Goal: Navigation & Orientation: Find specific page/section

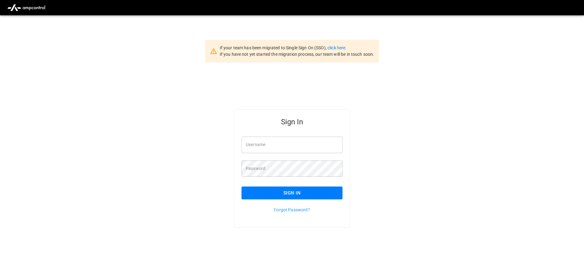
type input "**********"
drag, startPoint x: 290, startPoint y: 140, endPoint x: 292, endPoint y: 143, distance: 3.3
click at [290, 140] on input "**********" at bounding box center [291, 144] width 101 height 16
click at [293, 190] on button "Sign In" at bounding box center [291, 192] width 101 height 13
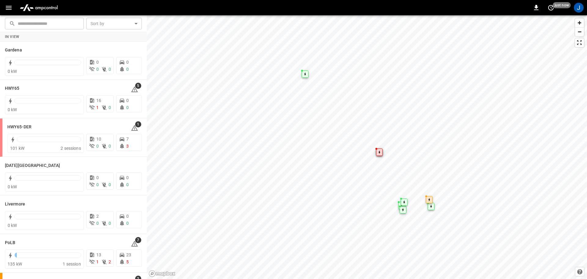
click at [8, 9] on icon "button" at bounding box center [9, 8] width 8 height 8
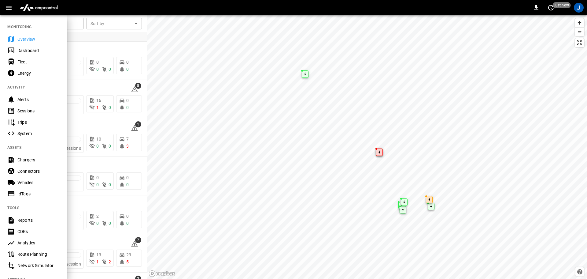
click at [28, 53] on div "Dashboard" at bounding box center [38, 50] width 43 height 6
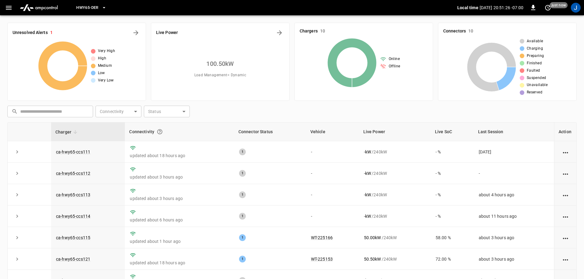
click at [86, 11] on span "HWY65-DER" at bounding box center [87, 7] width 22 height 7
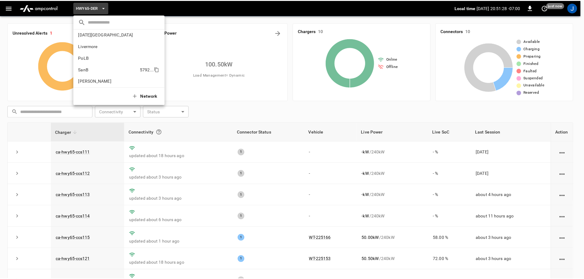
scroll to position [51, 0]
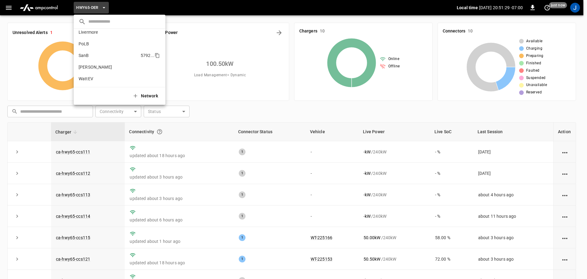
click at [84, 55] on p "SanB" at bounding box center [109, 55] width 60 height 6
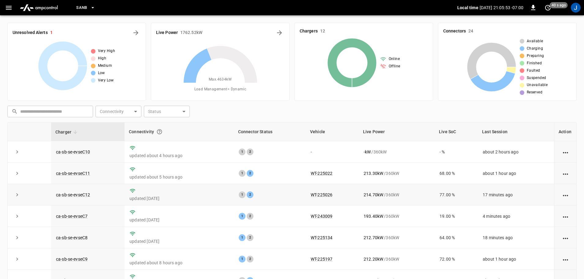
scroll to position [85, 0]
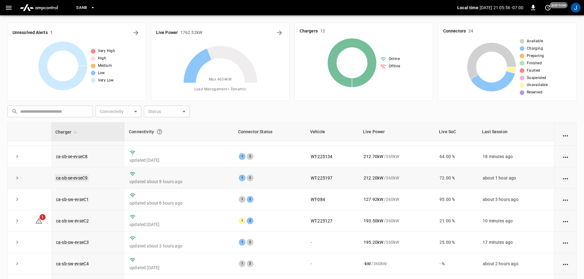
click at [78, 175] on link "ca-sb-se-evseC9" at bounding box center [72, 177] width 34 height 7
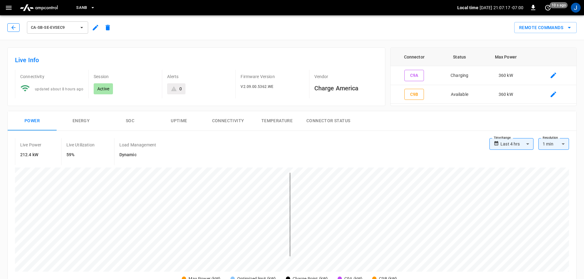
click at [13, 29] on icon "button" at bounding box center [13, 27] width 6 height 6
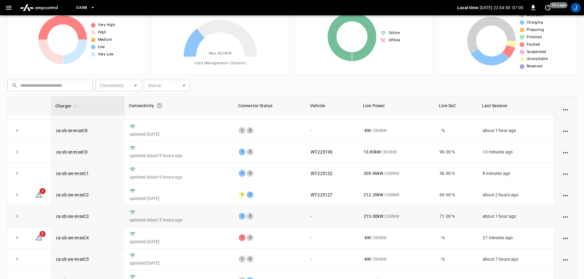
scroll to position [61, 0]
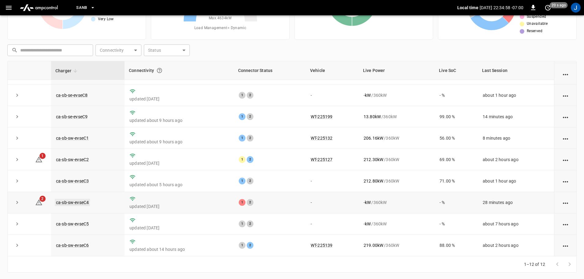
click at [74, 200] on link "ca-sb-sw-evseC4" at bounding box center [72, 202] width 35 height 7
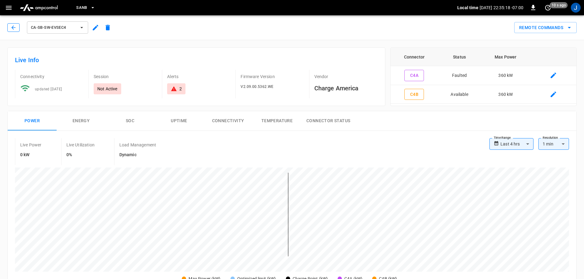
click at [11, 28] on icon "button" at bounding box center [13, 27] width 6 height 6
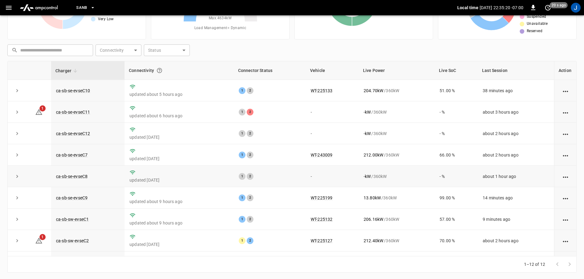
scroll to position [61, 0]
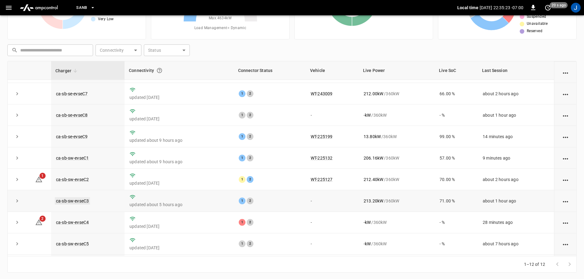
click at [78, 203] on link "ca-sb-sw-evseC3" at bounding box center [72, 200] width 35 height 7
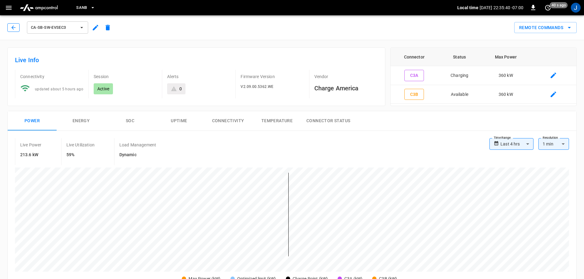
click at [14, 26] on icon "button" at bounding box center [13, 27] width 6 height 6
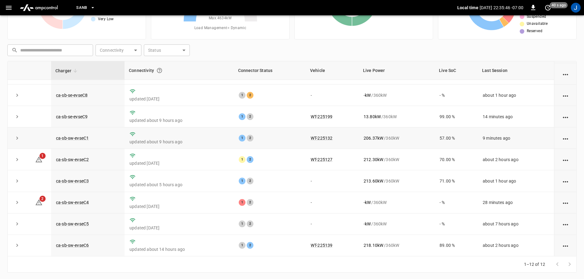
scroll to position [62, 0]
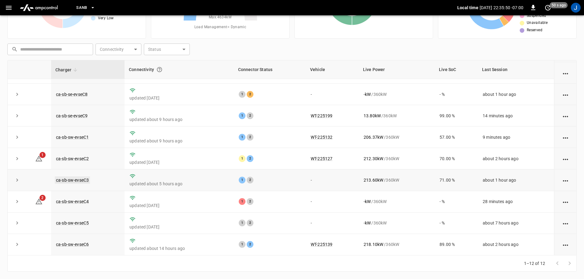
click at [73, 179] on link "ca-sb-sw-evseC3" at bounding box center [72, 179] width 35 height 7
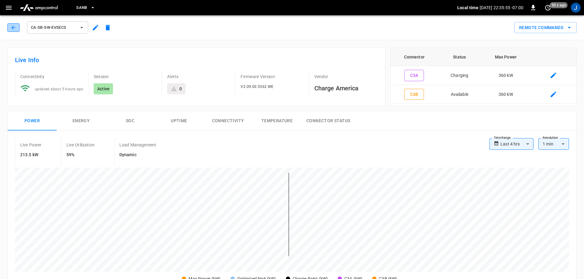
click at [13, 27] on icon "button" at bounding box center [13, 27] width 6 height 6
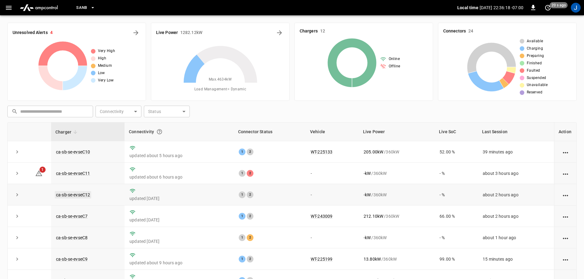
click at [83, 194] on link "ca-sb-se-evseC12" at bounding box center [73, 194] width 36 height 7
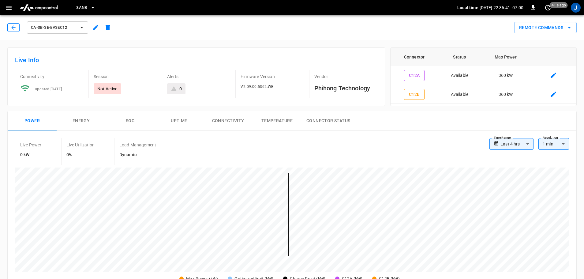
click at [15, 28] on icon "button" at bounding box center [13, 27] width 6 height 6
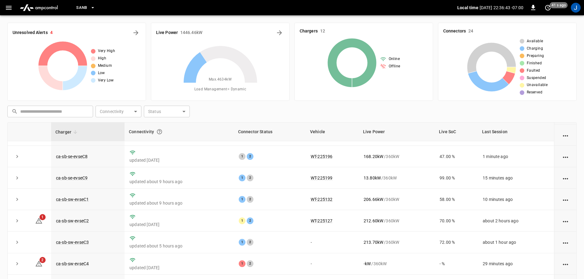
scroll to position [85, 0]
click at [77, 264] on link "ca-sb-sw-evseC4" at bounding box center [72, 263] width 35 height 7
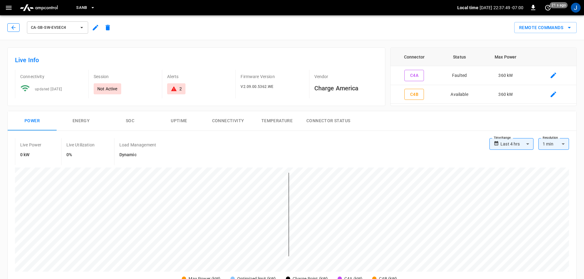
click at [10, 23] on button "button" at bounding box center [13, 27] width 12 height 9
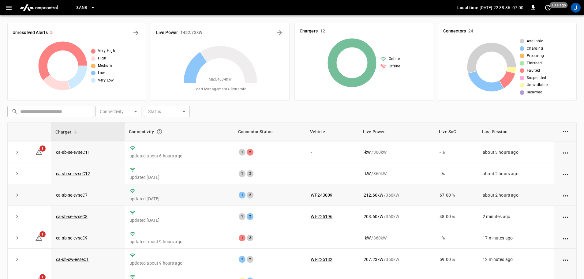
scroll to position [31, 0]
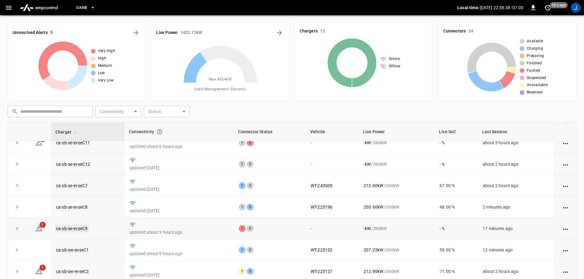
click at [76, 229] on link "ca-sb-se-evseC9" at bounding box center [72, 228] width 34 height 7
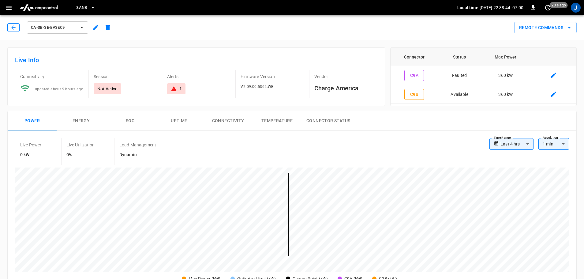
click at [11, 28] on icon "button" at bounding box center [13, 27] width 6 height 6
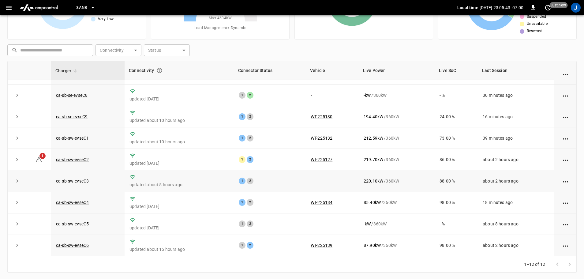
scroll to position [62, 0]
click at [78, 179] on link "ca-sb-sw-evseC3" at bounding box center [72, 179] width 35 height 7
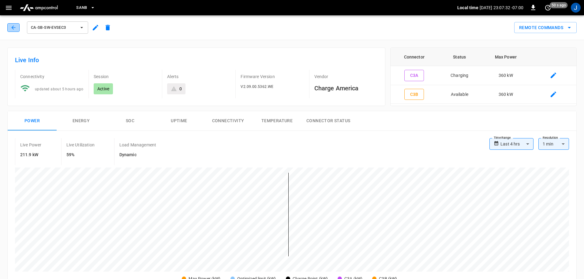
click at [10, 28] on button "button" at bounding box center [13, 27] width 12 height 9
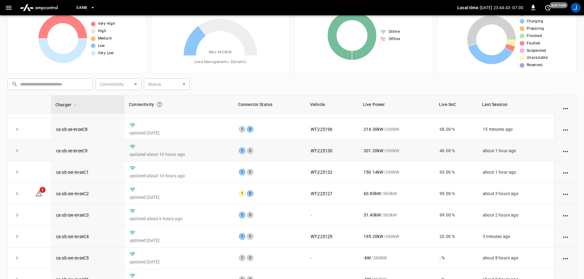
scroll to position [62, 0]
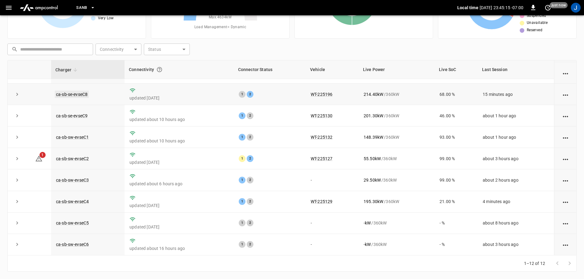
click at [80, 91] on link "ca-sb-se-evseC8" at bounding box center [72, 94] width 34 height 7
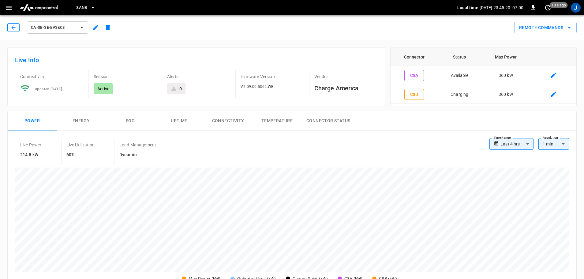
click at [11, 28] on icon "button" at bounding box center [13, 27] width 6 height 6
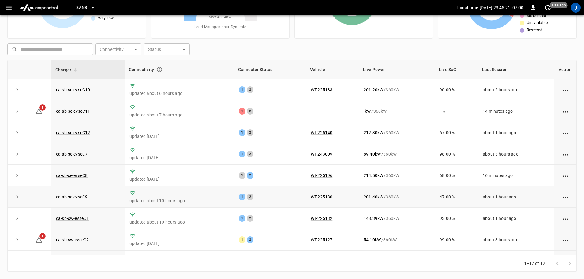
scroll to position [32, 0]
